Goal: Transaction & Acquisition: Purchase product/service

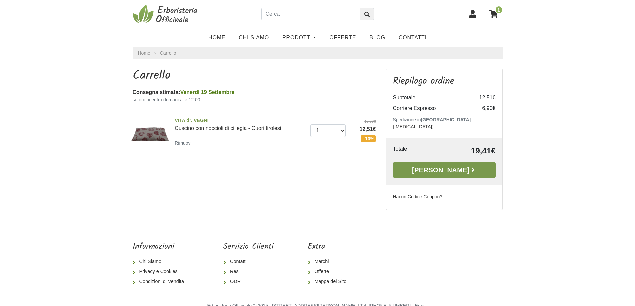
click at [429, 166] on link "Alla Cassa" at bounding box center [444, 170] width 103 height 16
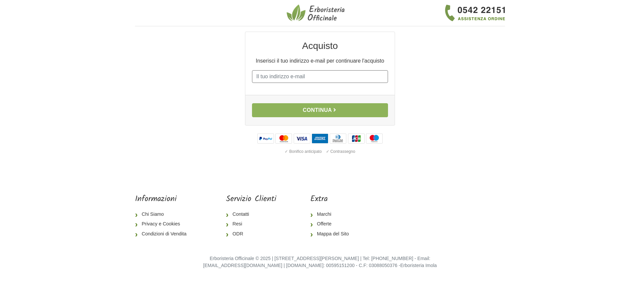
click at [287, 75] on input "E-mail" at bounding box center [320, 76] width 136 height 13
type input "alessiogambaracci@yahoo.it"
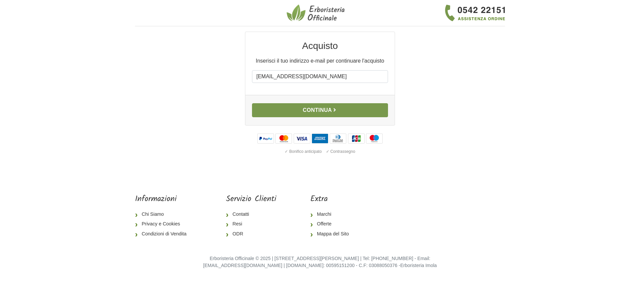
click at [306, 110] on button "Continua" at bounding box center [320, 110] width 136 height 14
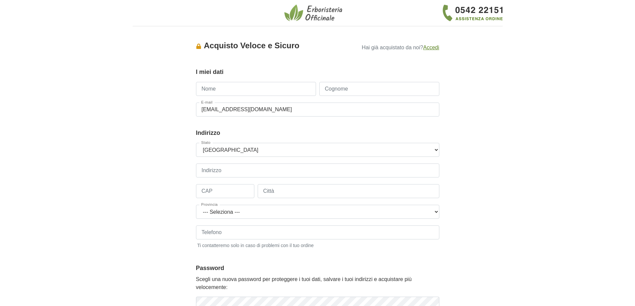
click at [244, 88] on input "Nome" at bounding box center [256, 89] width 120 height 14
type input "[PERSON_NAME]"
type input "Gambaracci"
type input "3408420471"
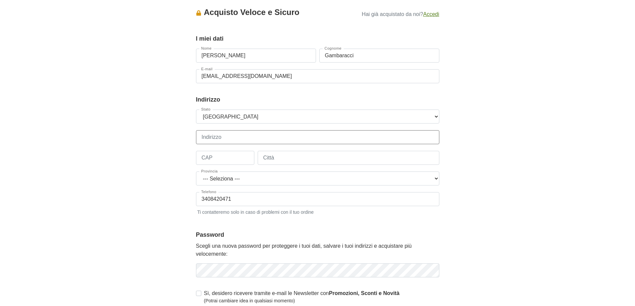
click at [216, 135] on input "Indirizzo" at bounding box center [317, 137] width 243 height 14
type input "[STREET_ADDRESS]"
type input "06073"
type input "Corciano"
select select "3909"
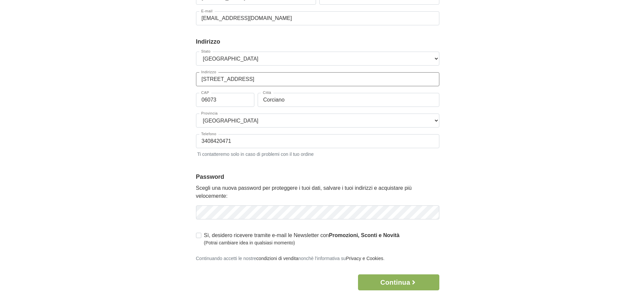
scroll to position [167, 0]
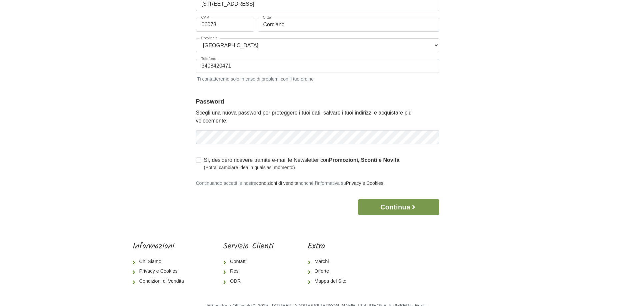
click at [376, 204] on button "Continua" at bounding box center [398, 207] width 81 height 16
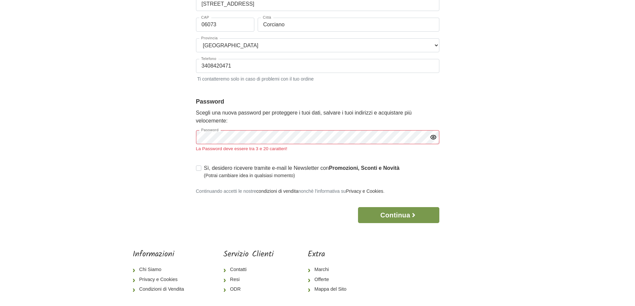
click at [381, 215] on button "Continua" at bounding box center [398, 215] width 81 height 16
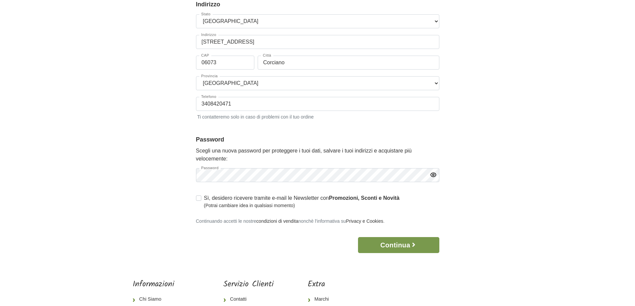
scroll to position [204, 0]
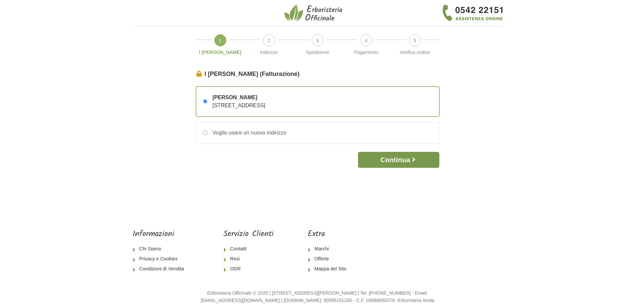
click at [392, 159] on button "Continua" at bounding box center [398, 160] width 81 height 16
click at [388, 161] on button "Continua" at bounding box center [398, 160] width 81 height 16
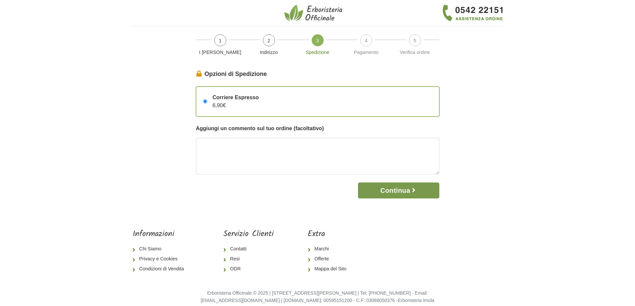
click at [391, 192] on button "Continua" at bounding box center [398, 191] width 81 height 16
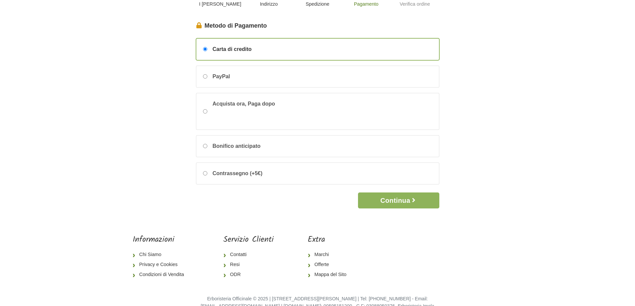
scroll to position [62, 0]
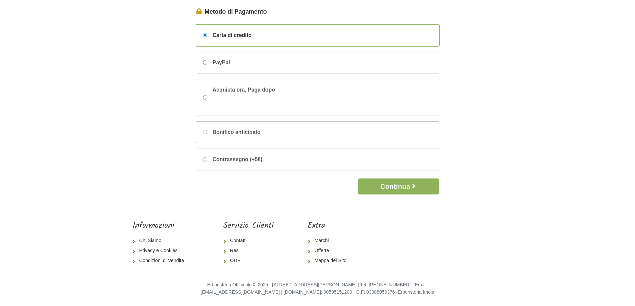
click at [205, 132] on input "Bonifico anticipato" at bounding box center [205, 132] width 4 height 4
radio input "true"
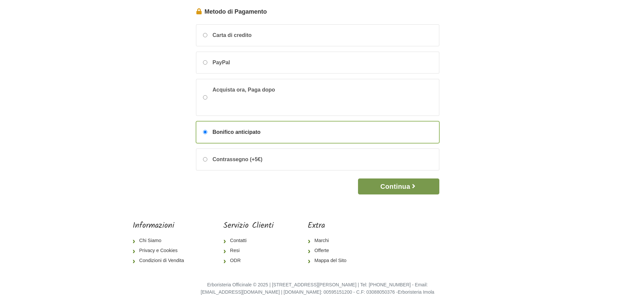
click at [382, 186] on button "Continua" at bounding box center [398, 187] width 81 height 16
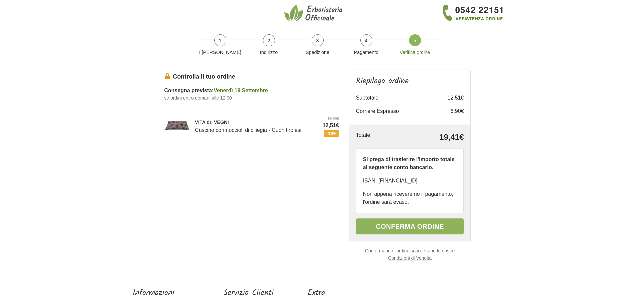
drag, startPoint x: 377, startPoint y: 181, endPoint x: 457, endPoint y: 178, distance: 79.7
click at [457, 178] on p "IBAN: IT34V0508021000CC0000045000" at bounding box center [410, 181] width 94 height 8
copy p "IT34V0508021000CC0000045000"
click at [398, 227] on button "Conferma ordine" at bounding box center [410, 227] width 108 height 16
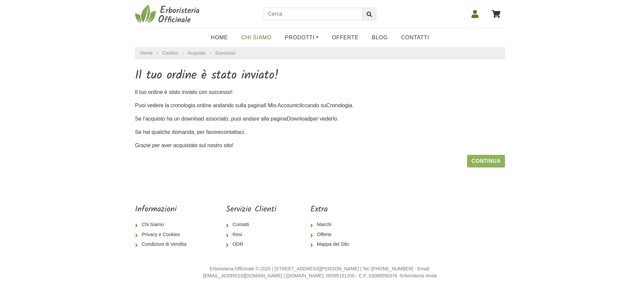
click at [269, 38] on link "Chi Siamo" at bounding box center [257, 37] width 44 height 13
